Goal: Browse casually

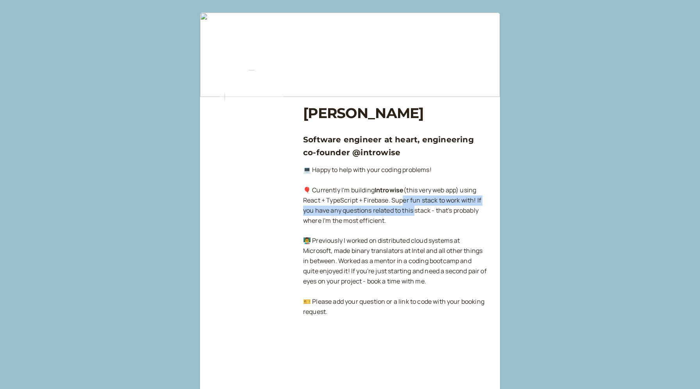
drag, startPoint x: 405, startPoint y: 203, endPoint x: 413, endPoint y: 211, distance: 11.3
click at [413, 211] on p "💻 Happy to help with your coding problems! 🎈 Currently I'm building Introwise (…" at bounding box center [395, 241] width 184 height 152
click at [433, 221] on p "💻 Happy to help with your coding problems! 🎈 Currently I'm building Introwise (…" at bounding box center [395, 241] width 184 height 152
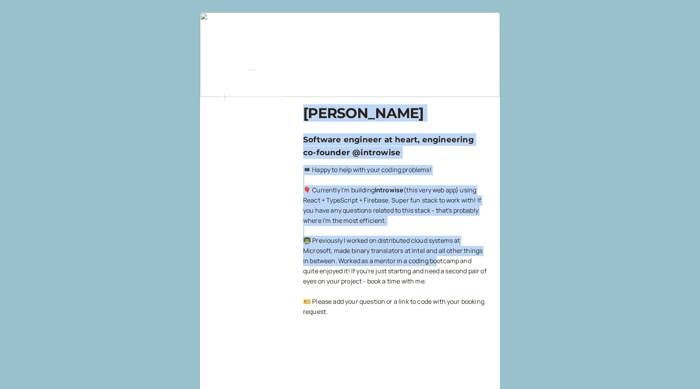
drag, startPoint x: 292, startPoint y: 236, endPoint x: 438, endPoint y: 266, distance: 149.1
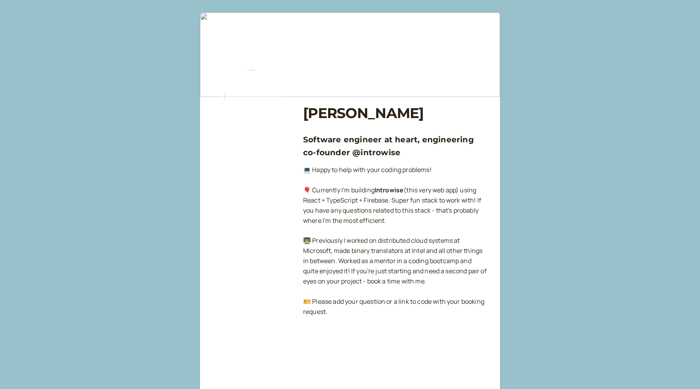
click at [444, 270] on p "💻 Happy to help with your coding problems! 🎈 Currently I'm building Introwise (…" at bounding box center [395, 241] width 184 height 152
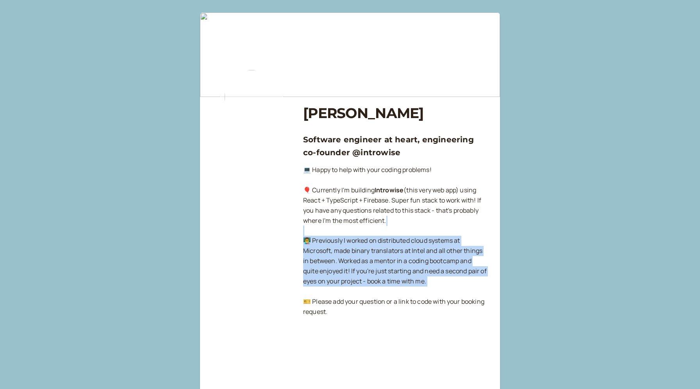
drag, startPoint x: 399, startPoint y: 274, endPoint x: 321, endPoint y: 235, distance: 87.8
click at [441, 249] on p "💻 Happy to help with your coding problems! 🎈 Currently I'm building Introwise (…" at bounding box center [395, 241] width 184 height 152
drag, startPoint x: 439, startPoint y: 286, endPoint x: 304, endPoint y: 237, distance: 143.9
click at [304, 237] on p "💻 Happy to help with your coding problems! 🎈 Currently I'm building Introwise (…" at bounding box center [395, 241] width 184 height 152
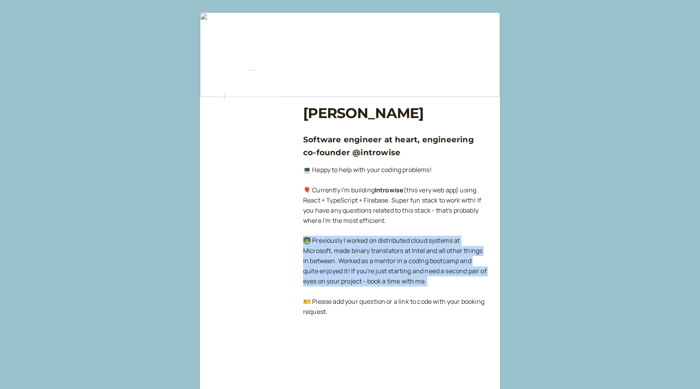
click at [438, 242] on p "💻 Happy to help with your coding problems! 🎈 Currently I'm building Introwise (…" at bounding box center [395, 241] width 184 height 152
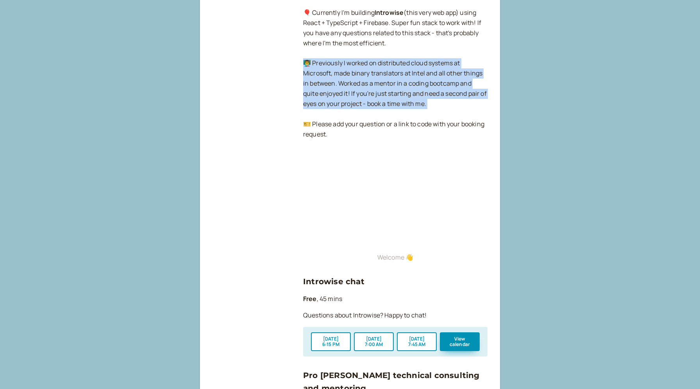
scroll to position [195, 0]
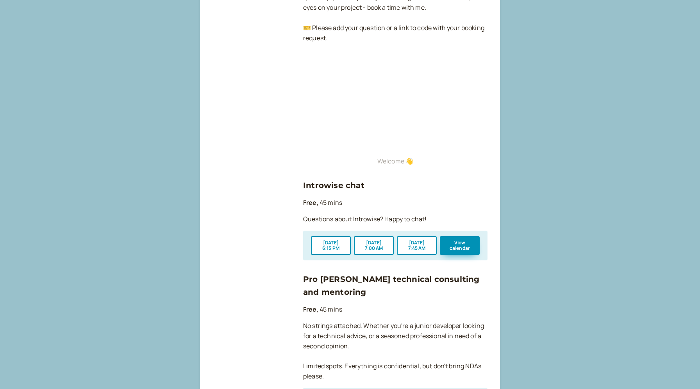
drag, startPoint x: 230, startPoint y: 178, endPoint x: 233, endPoint y: 157, distance: 21.8
click at [227, 152] on div at bounding box center [251, 207] width 78 height 704
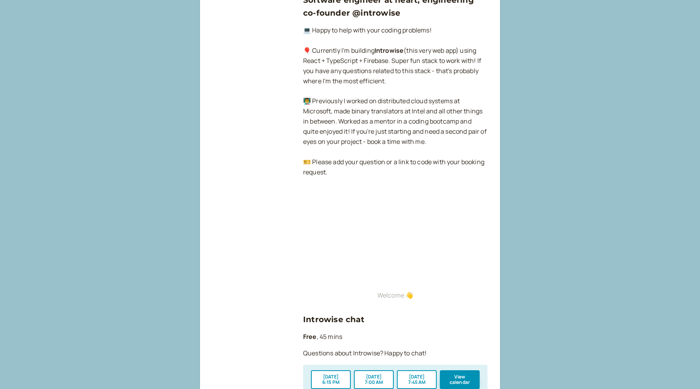
scroll to position [0, 0]
